Goal: Information Seeking & Learning: Stay updated

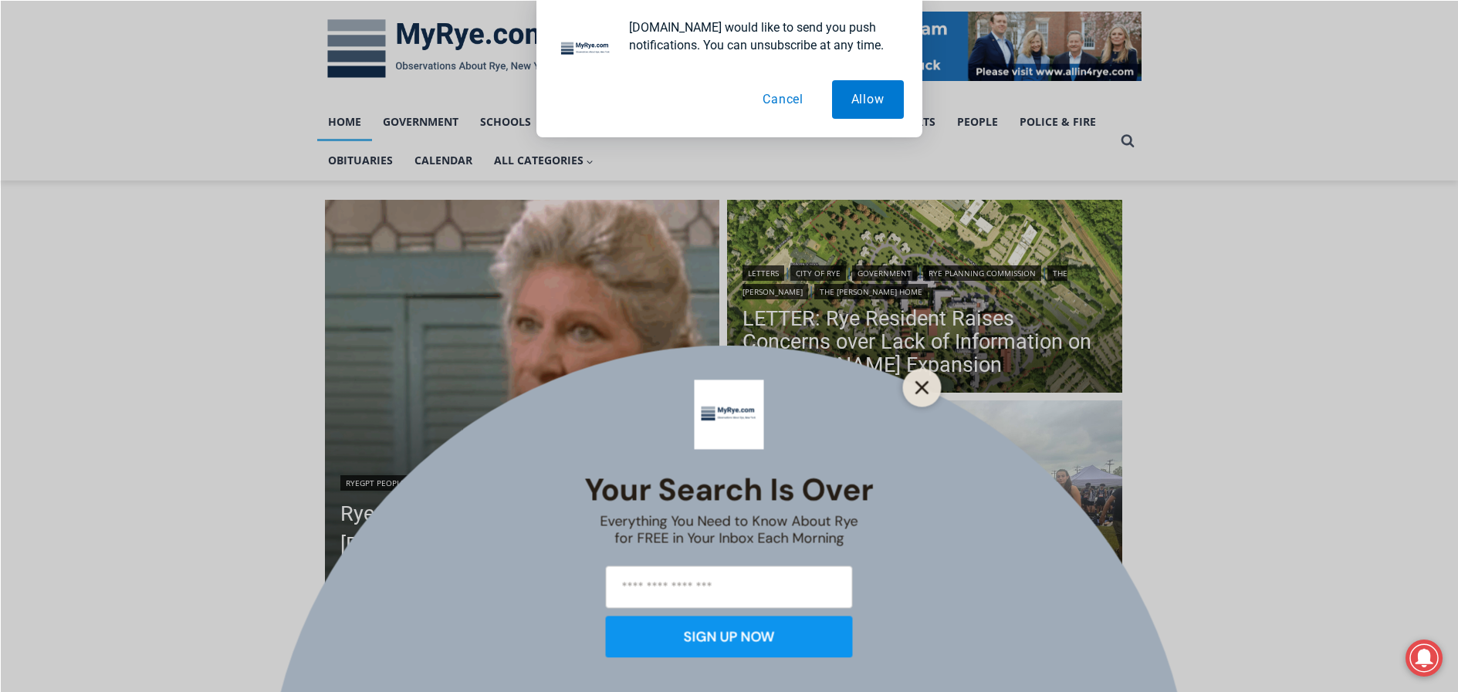
click at [928, 388] on icon "Close" at bounding box center [923, 388] width 14 height 14
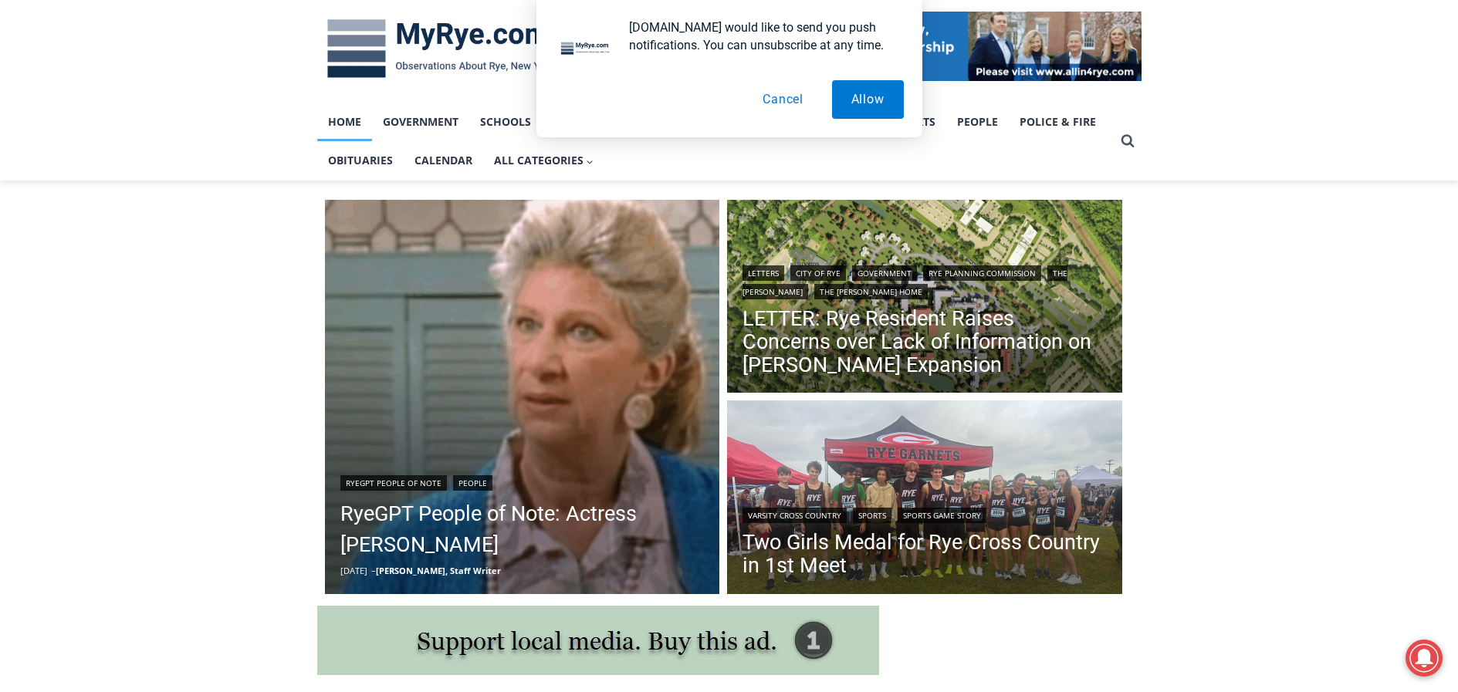
click at [787, 102] on button "Cancel" at bounding box center [783, 99] width 80 height 39
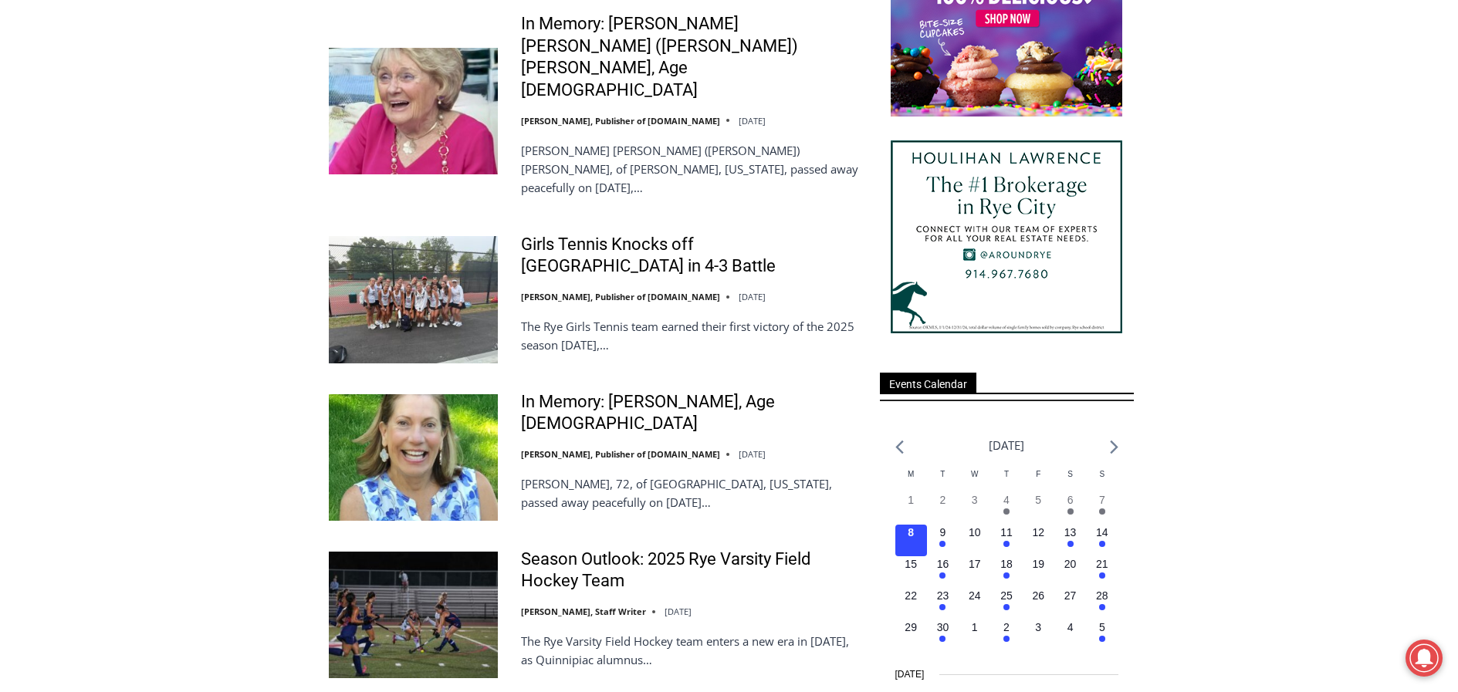
scroll to position [1776, 0]
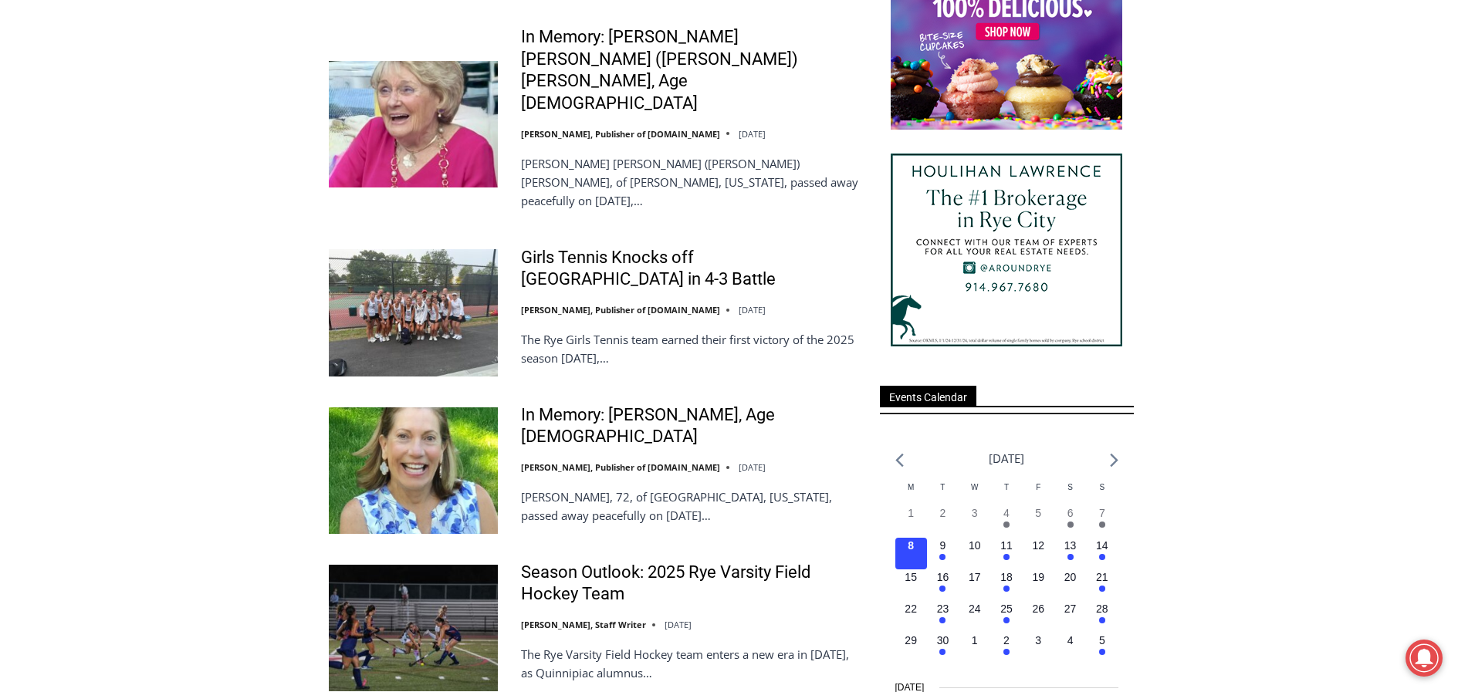
click at [424, 249] on img at bounding box center [413, 312] width 169 height 127
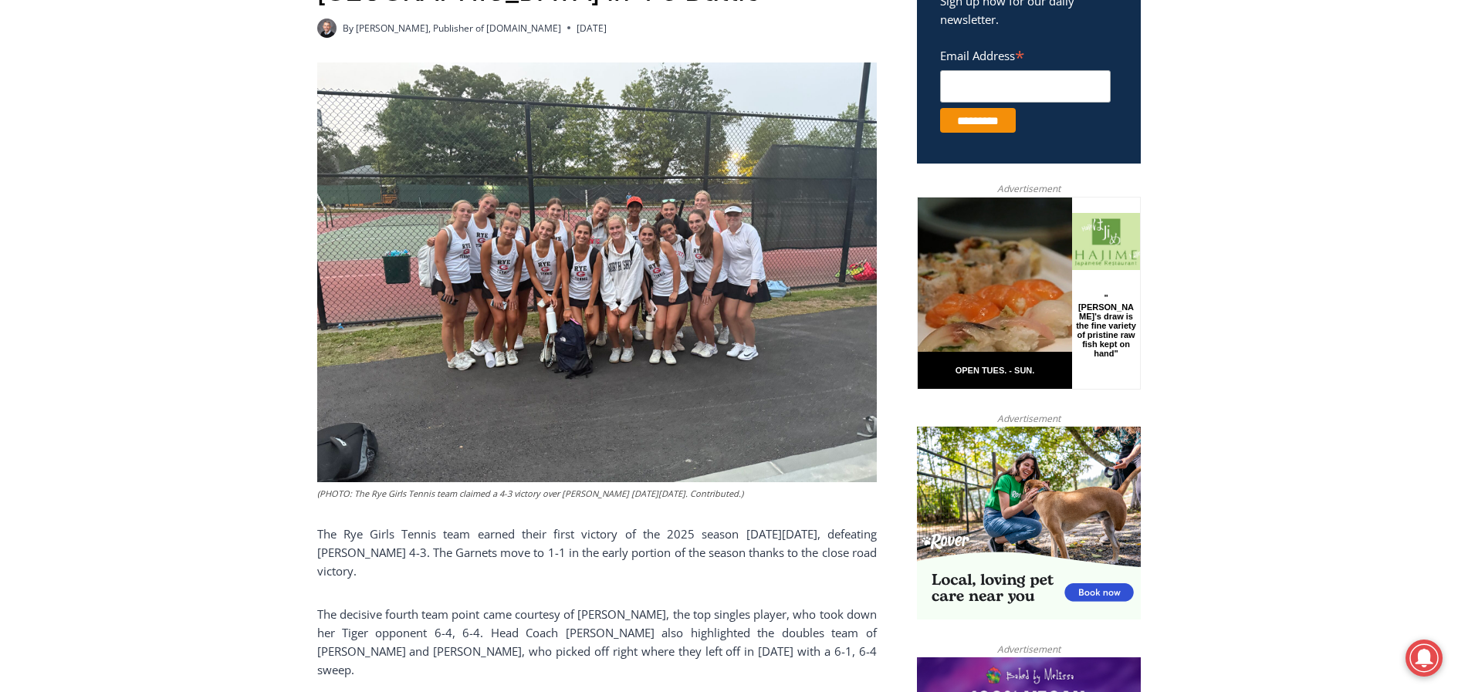
scroll to position [618, 0]
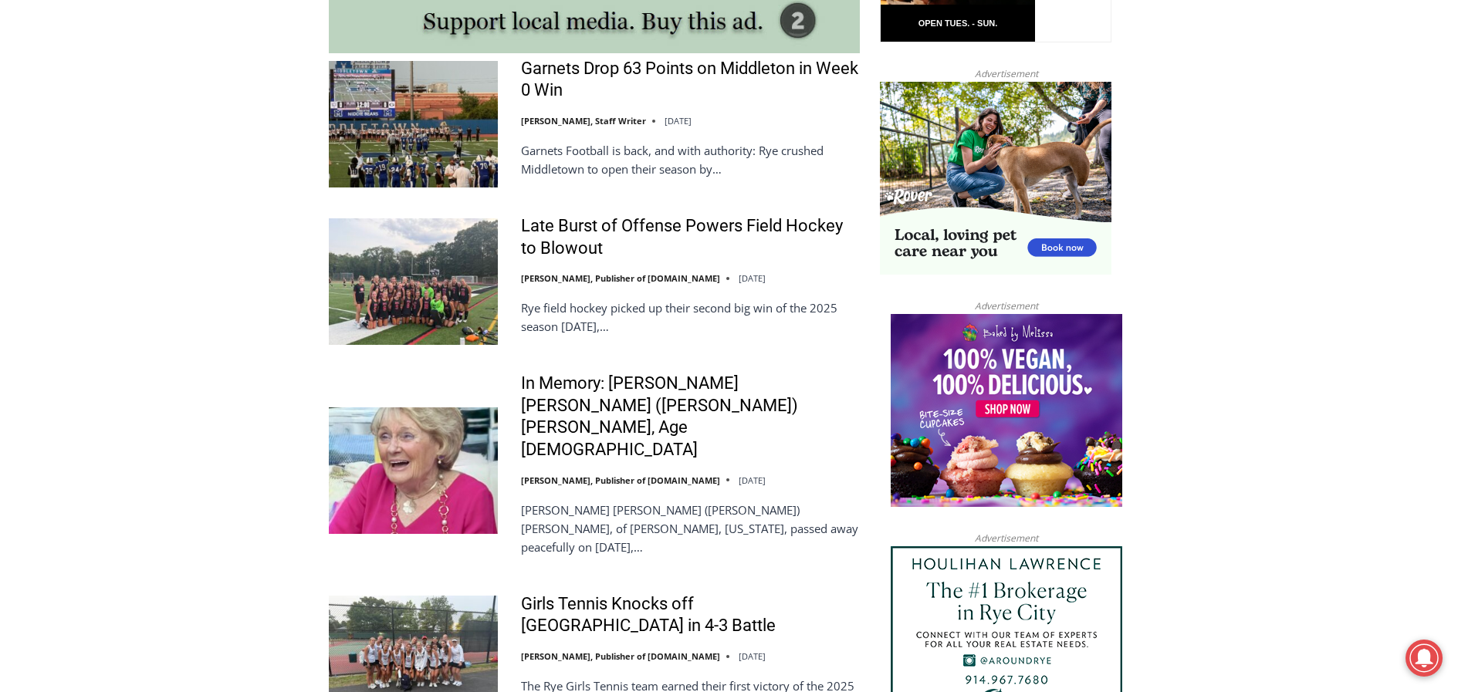
scroll to position [1390, 0]
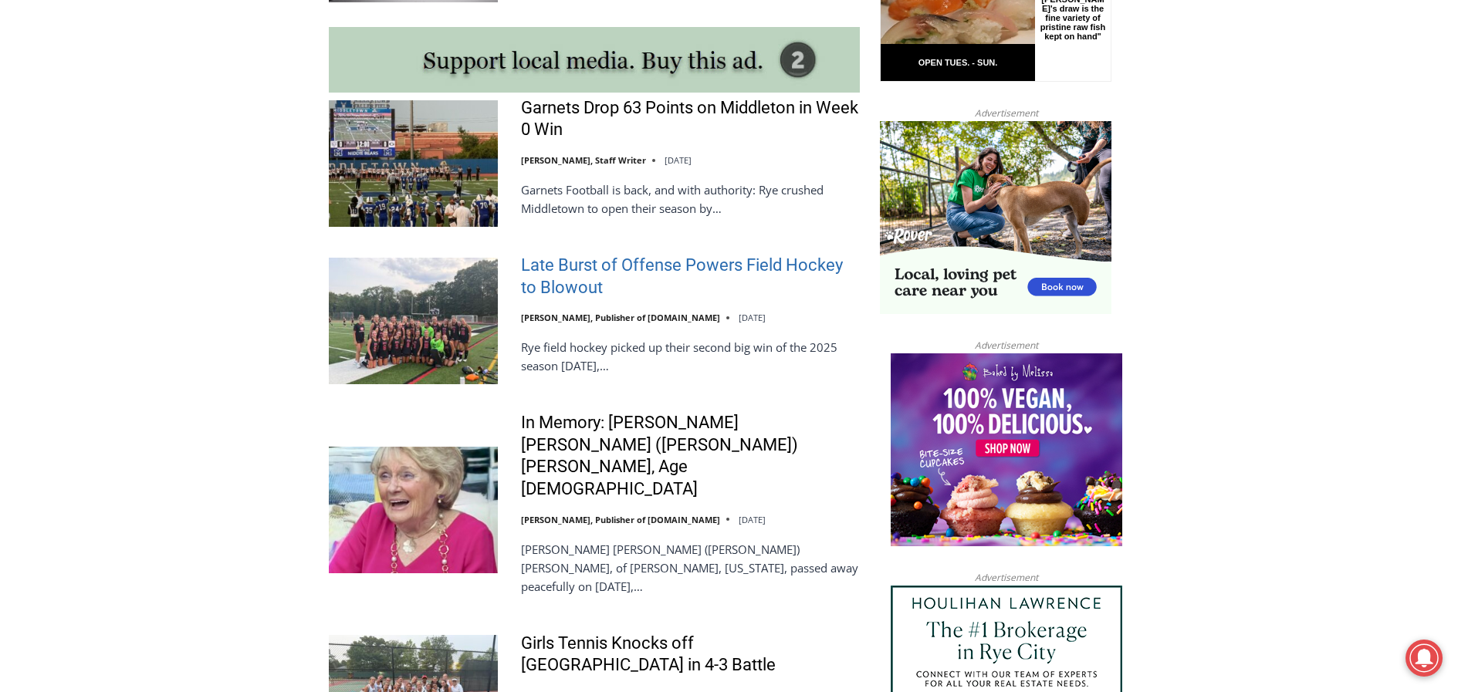
click at [622, 267] on link "Late Burst of Offense Powers Field Hockey to Blowout" at bounding box center [690, 277] width 339 height 44
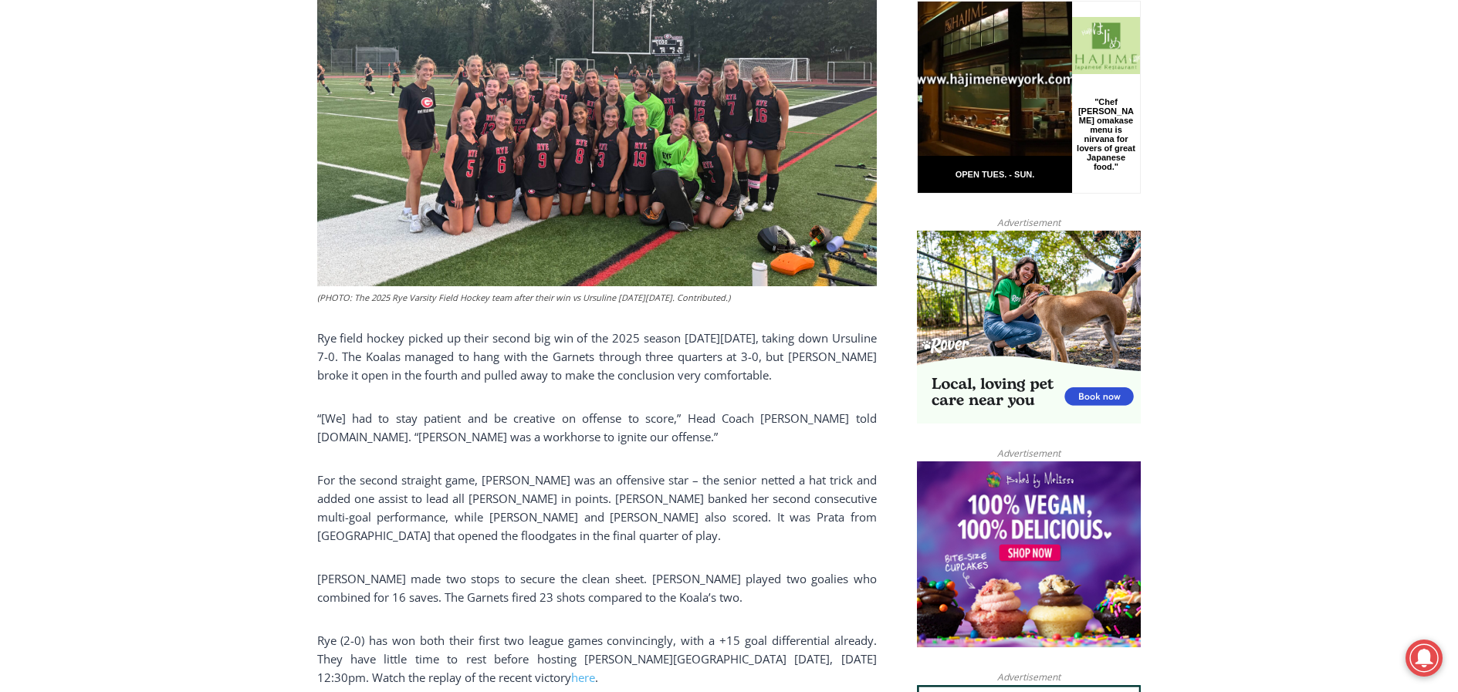
scroll to position [821, 0]
